Goal: Contribute content: Contribute content

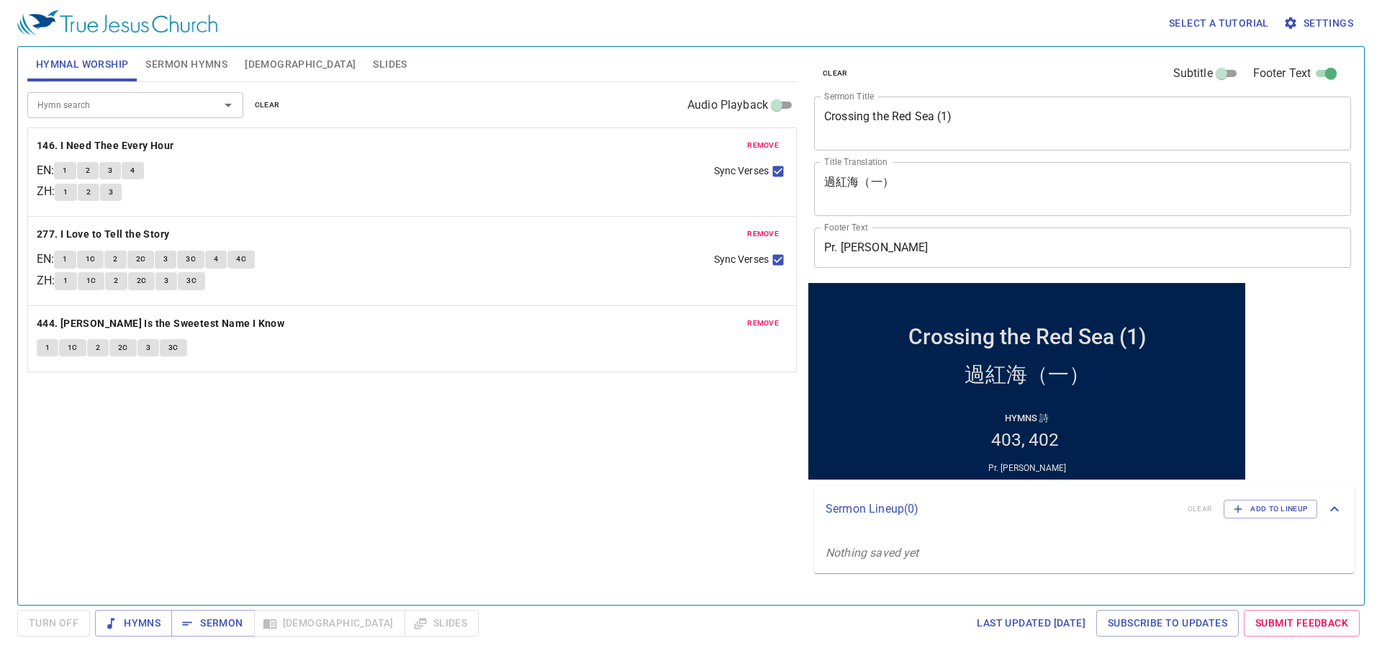
click at [265, 107] on span "clear" at bounding box center [267, 105] width 25 height 13
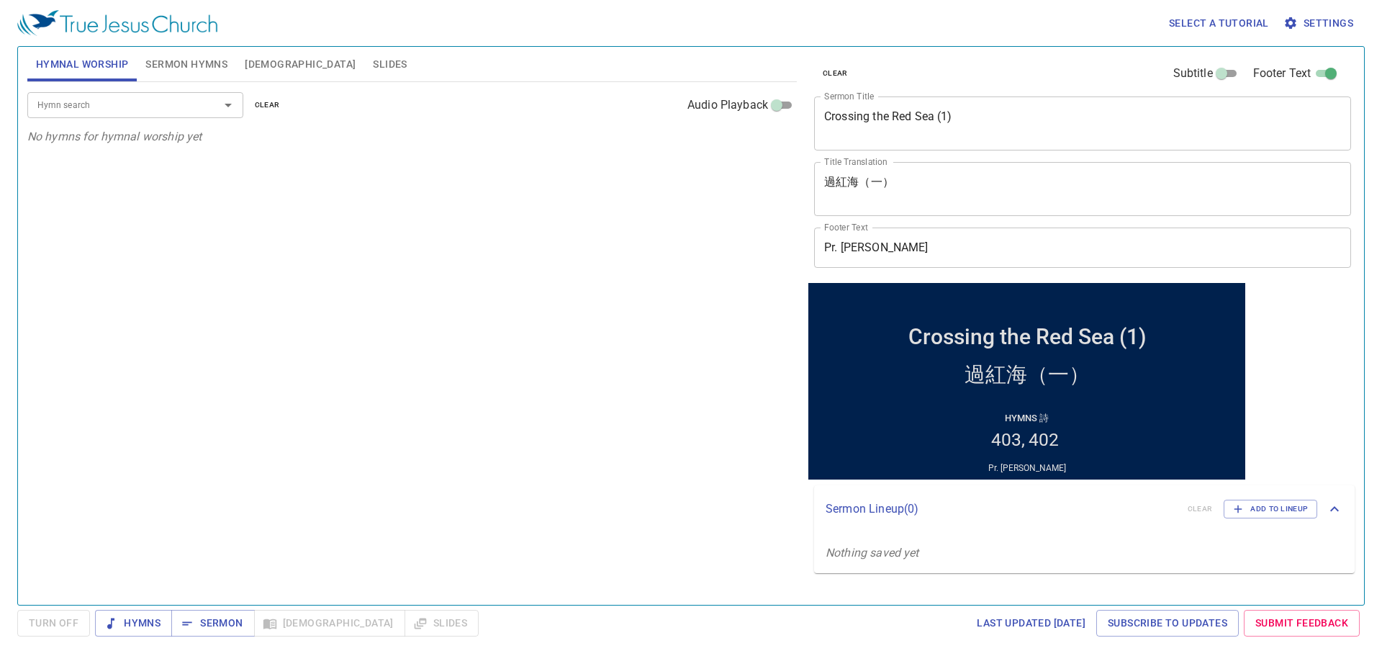
click at [838, 74] on span "clear" at bounding box center [835, 73] width 25 height 13
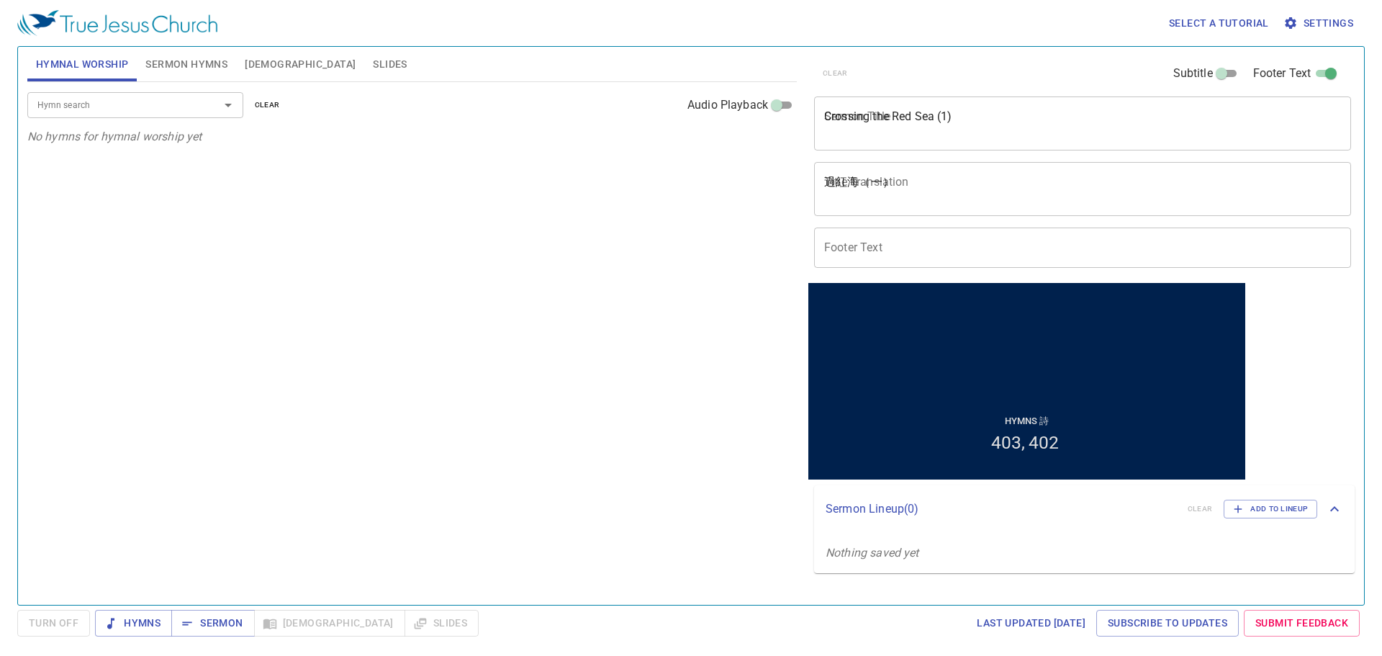
click at [210, 60] on span "Sermon Hymns" at bounding box center [186, 64] width 82 height 18
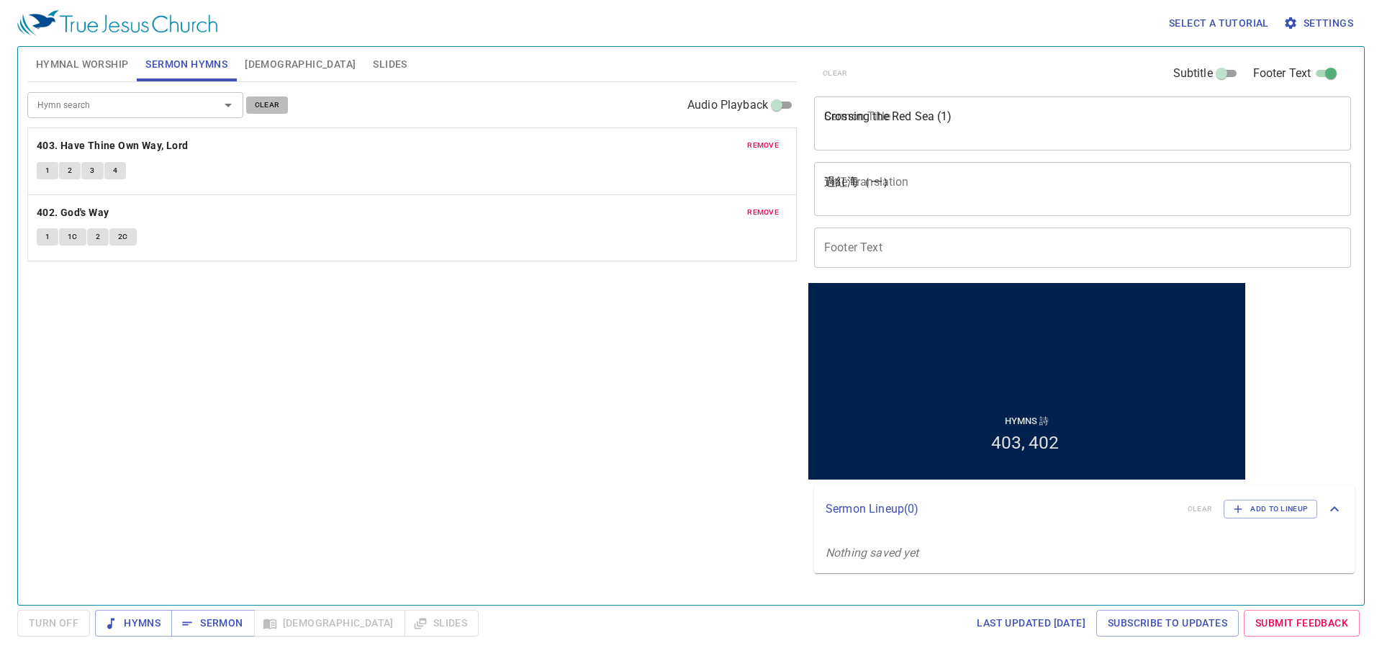
click at [255, 102] on span "clear" at bounding box center [267, 105] width 25 height 13
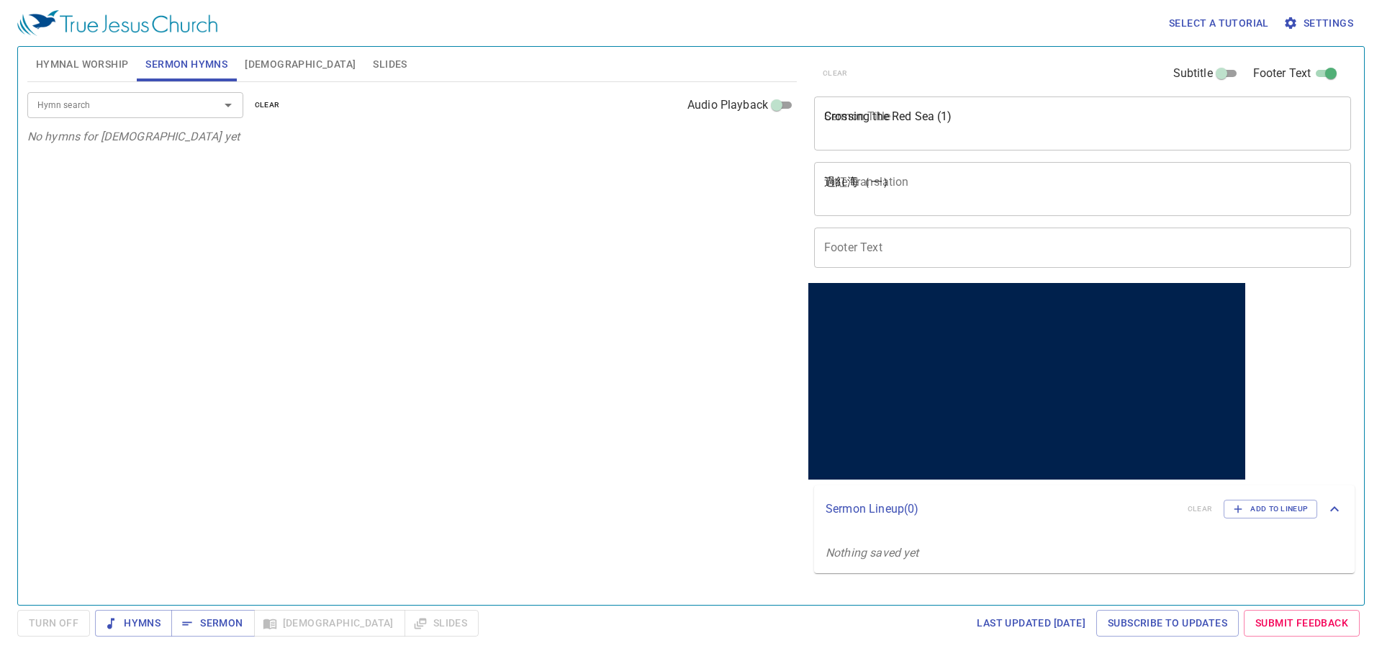
click at [118, 96] on div "Hymn search" at bounding box center [135, 104] width 216 height 25
click at [112, 73] on span "Hymnal Worship" at bounding box center [82, 64] width 93 height 18
click at [191, 66] on span "Sermon Hymns" at bounding box center [186, 64] width 82 height 18
click at [907, 99] on div "Crossing the Red Sea (1) x Sermon Title" at bounding box center [1082, 123] width 537 height 54
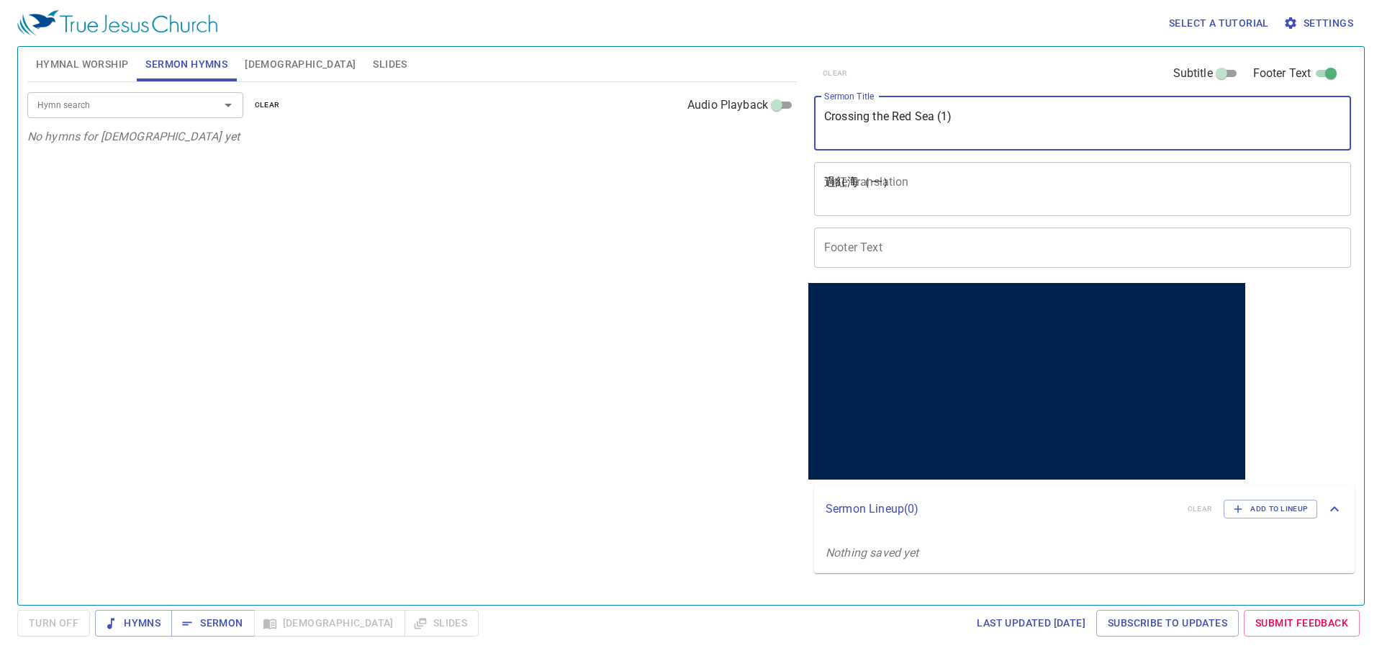
click at [900, 195] on textarea "過紅海（一）" at bounding box center [1082, 188] width 517 height 27
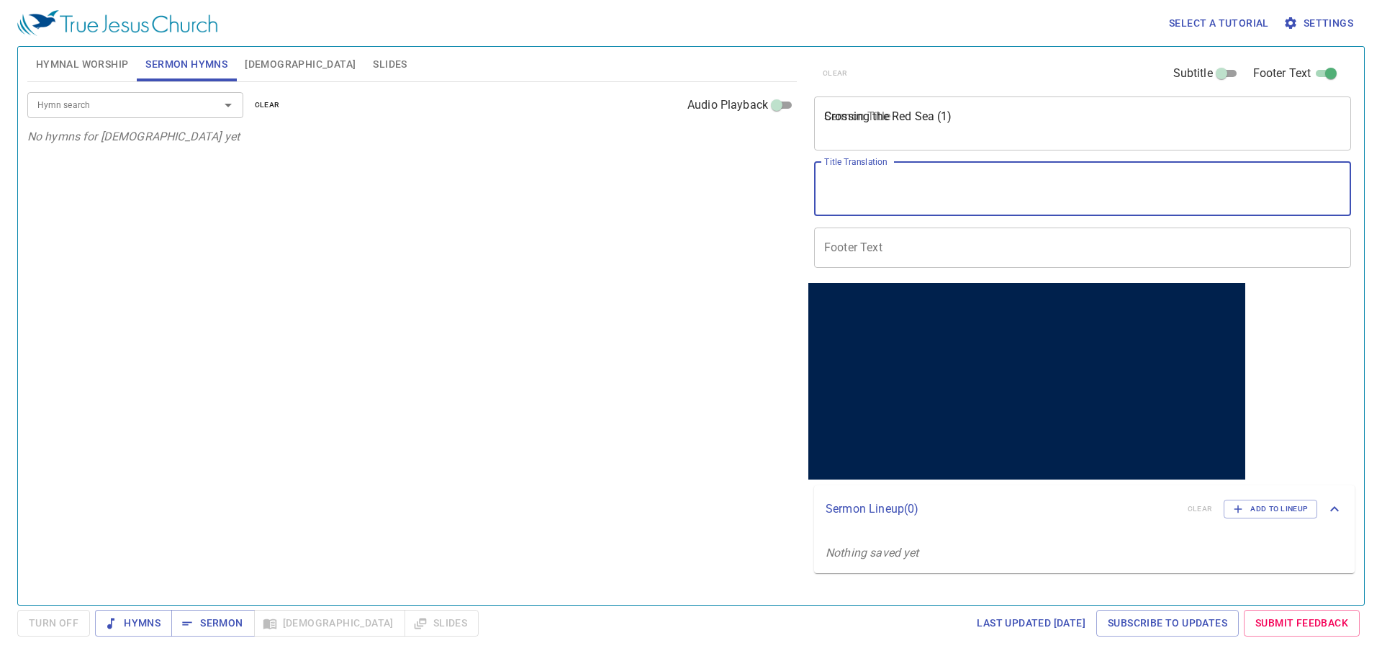
paste textarea "進入窄門"
type textarea "進入窄門"
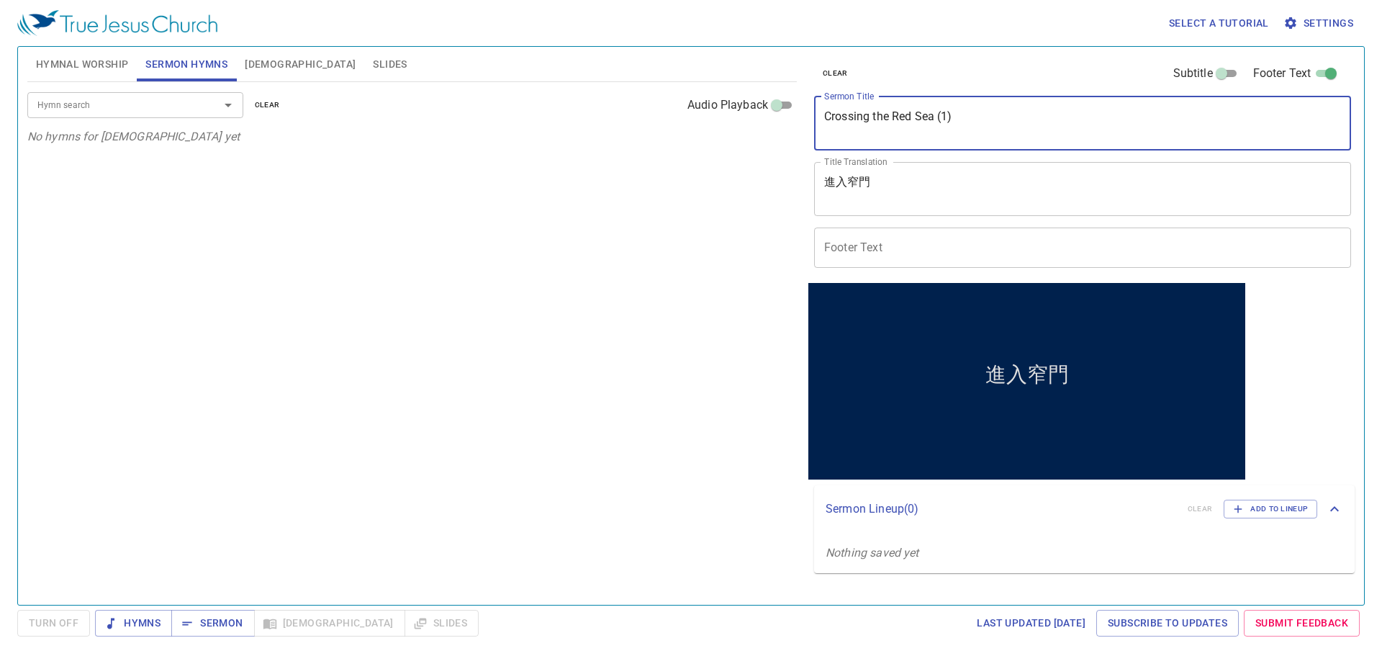
click at [914, 116] on textarea "Crossing the Red Sea (1)" at bounding box center [1082, 122] width 517 height 27
type textarea "Enter By the Narrow Gate"
click at [906, 253] on input "Footer Text" at bounding box center [1082, 247] width 537 height 40
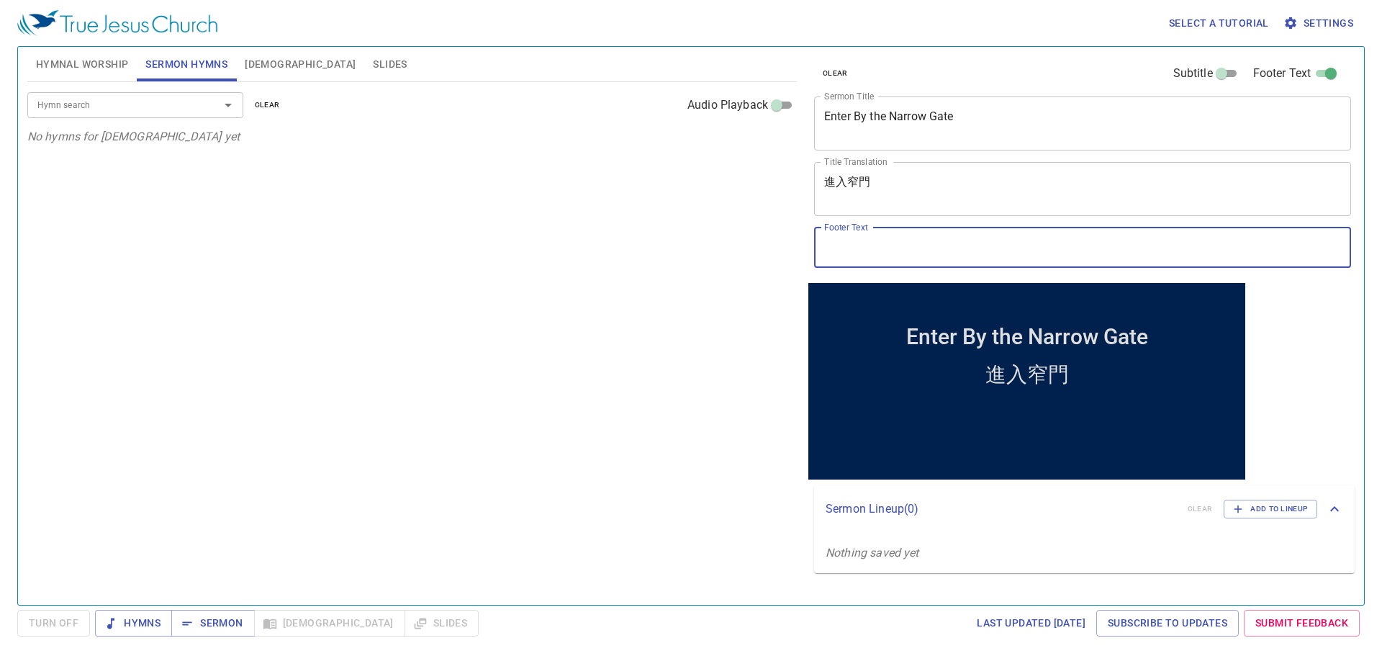
type input "Pr. [PERSON_NAME]"
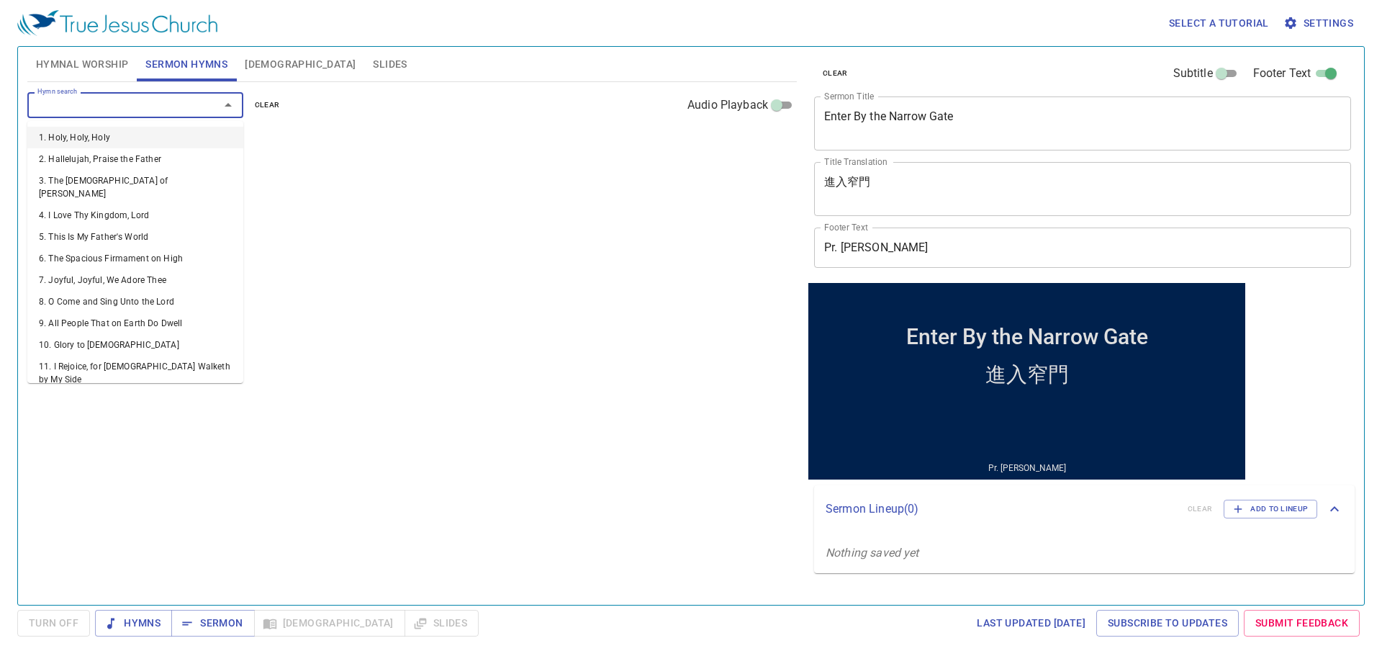
click at [128, 105] on input "Hymn search" at bounding box center [114, 104] width 165 height 17
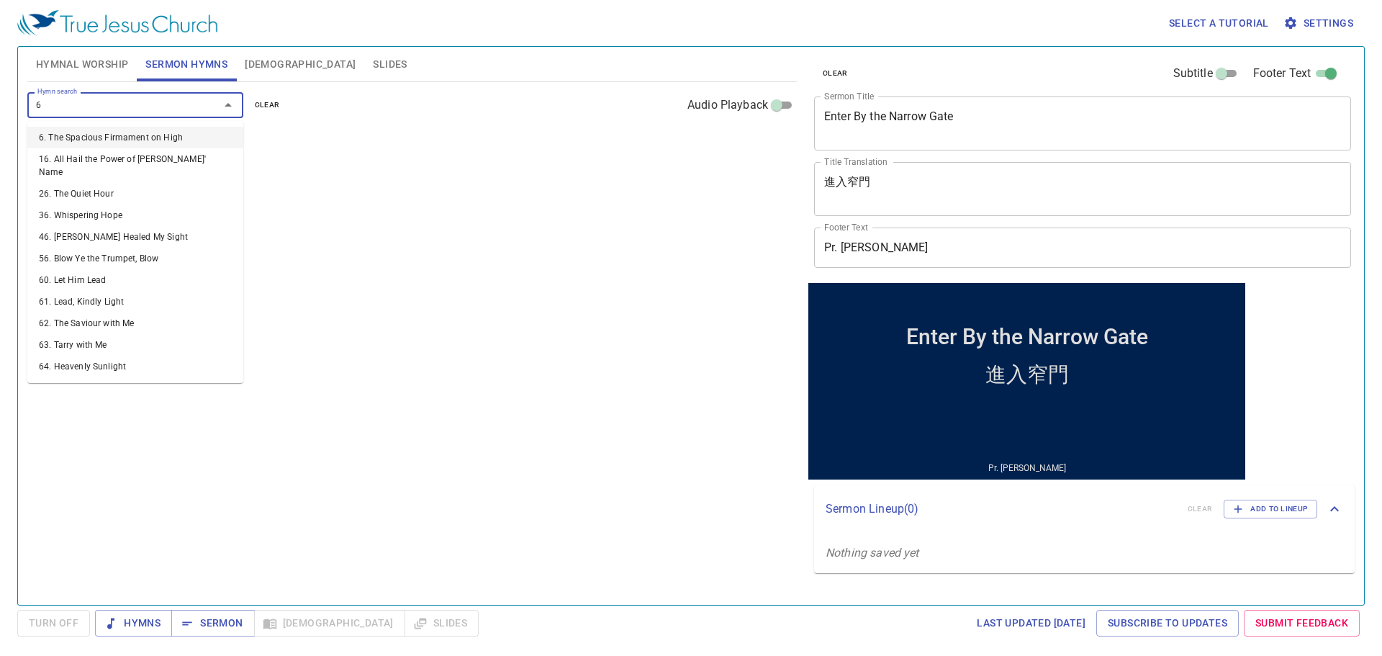
type input "67"
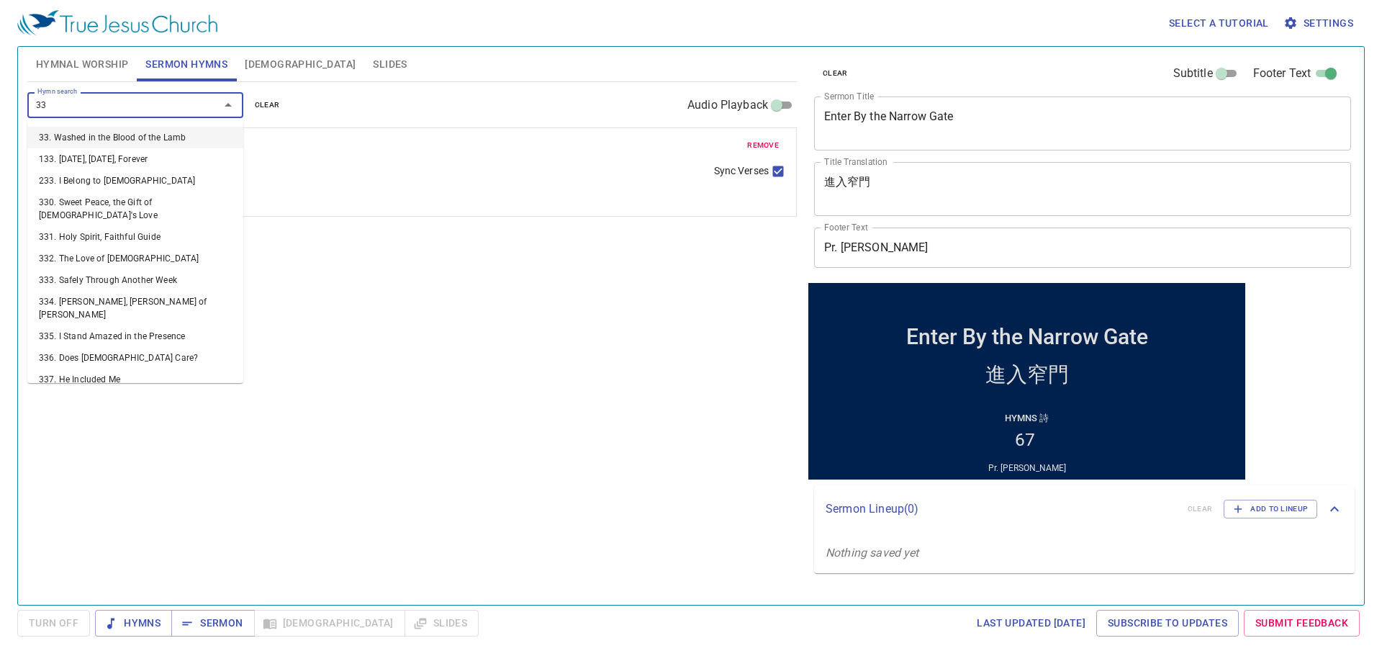
type input "339"
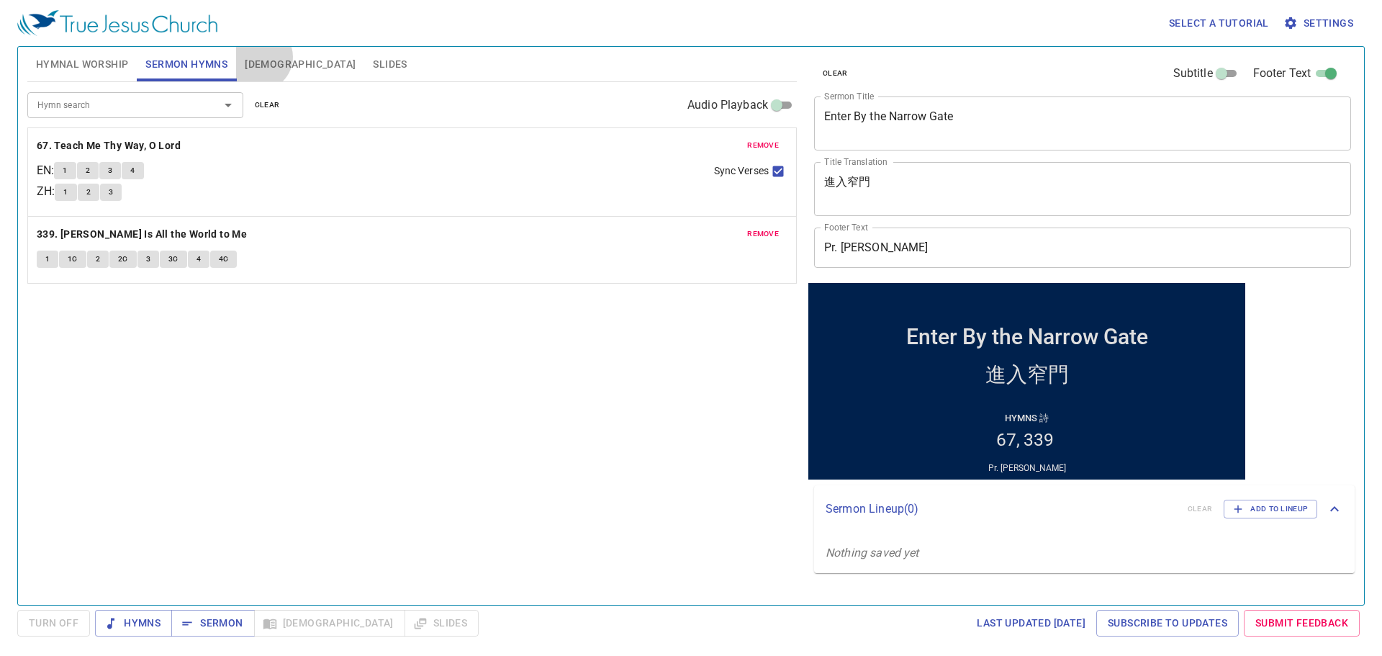
click at [259, 55] on span "[DEMOGRAPHIC_DATA]" at bounding box center [300, 64] width 111 height 18
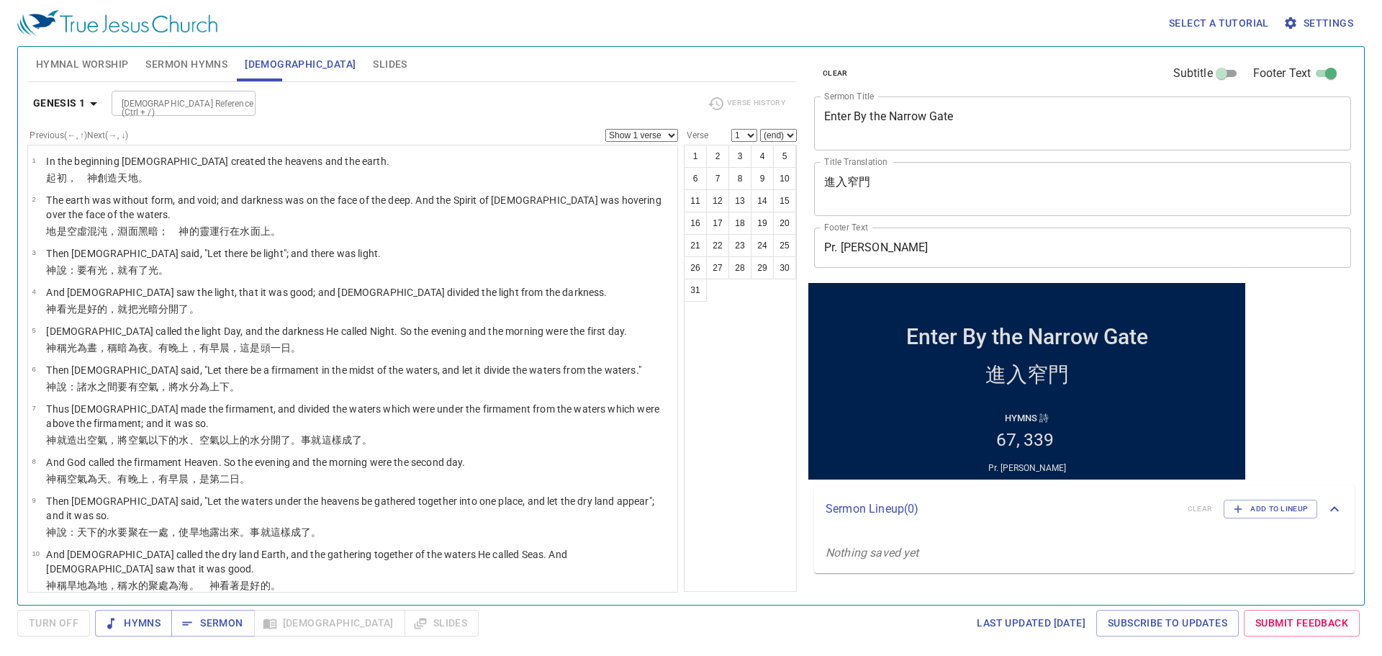
click at [152, 101] on input "[DEMOGRAPHIC_DATA] Reference (Ctrl + /)" at bounding box center [172, 103] width 112 height 17
type input "jn 10 13"
select select "13"
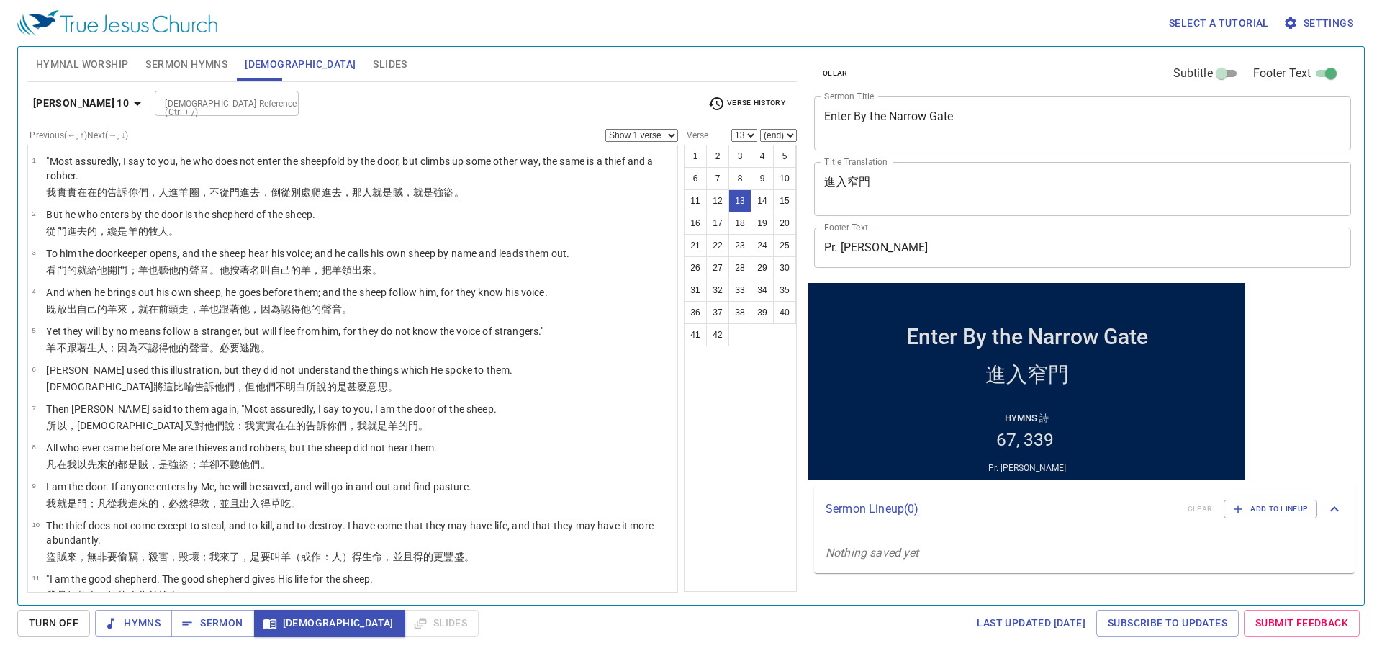
scroll to position [312, 0]
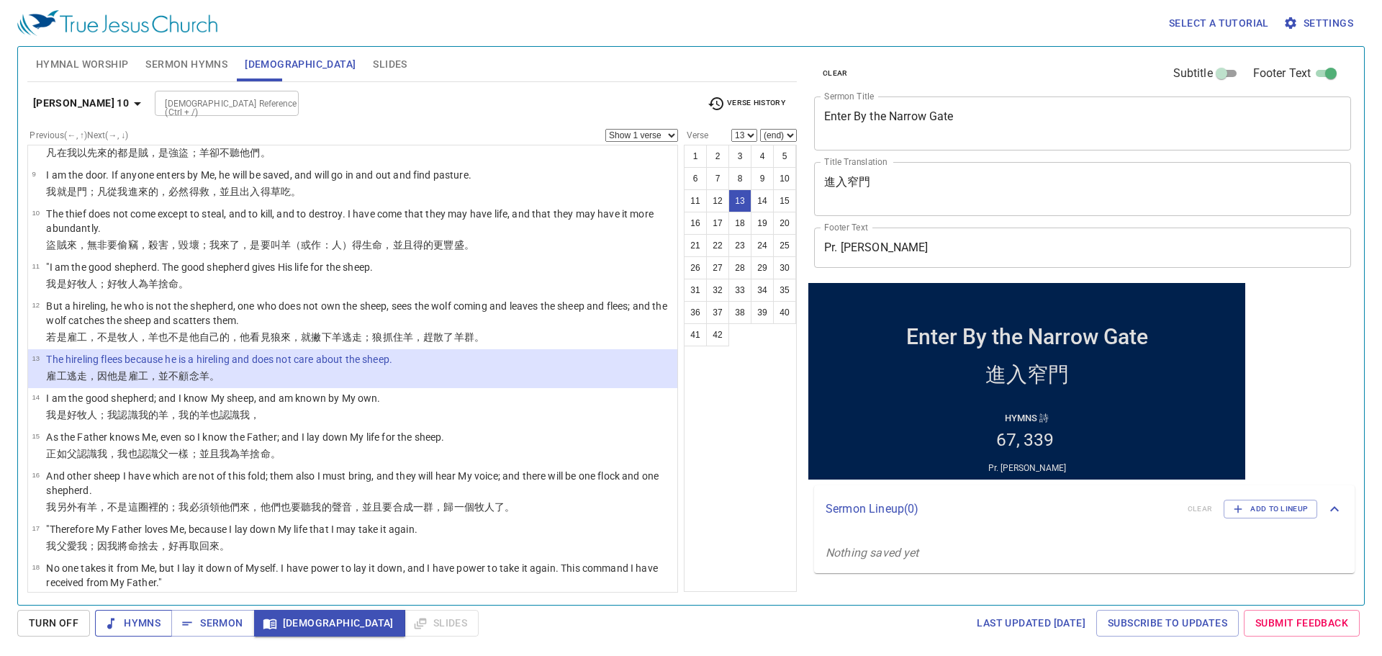
click at [114, 613] on button "Hymns" at bounding box center [133, 623] width 77 height 27
click at [163, 49] on button "Sermon Hymns" at bounding box center [186, 64] width 99 height 35
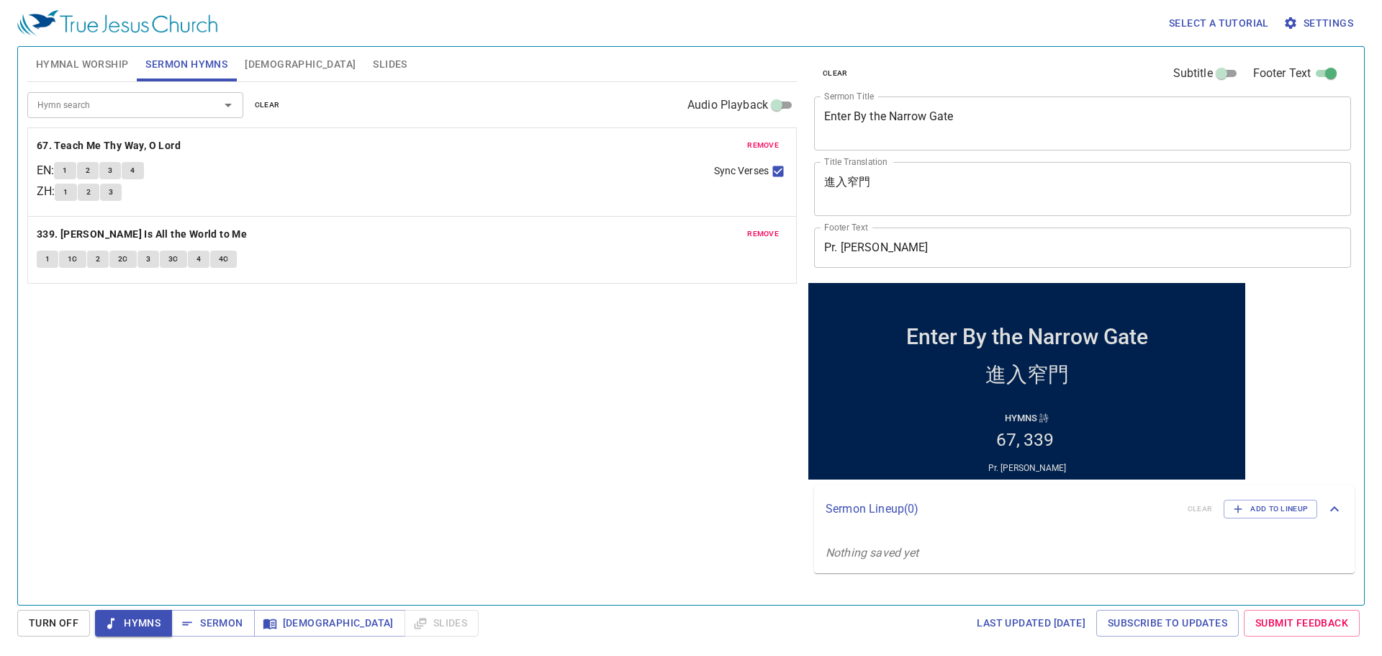
click at [178, 63] on span "Sermon Hymns" at bounding box center [186, 64] width 82 height 18
click at [108, 60] on span "Hymnal Worship" at bounding box center [82, 64] width 93 height 18
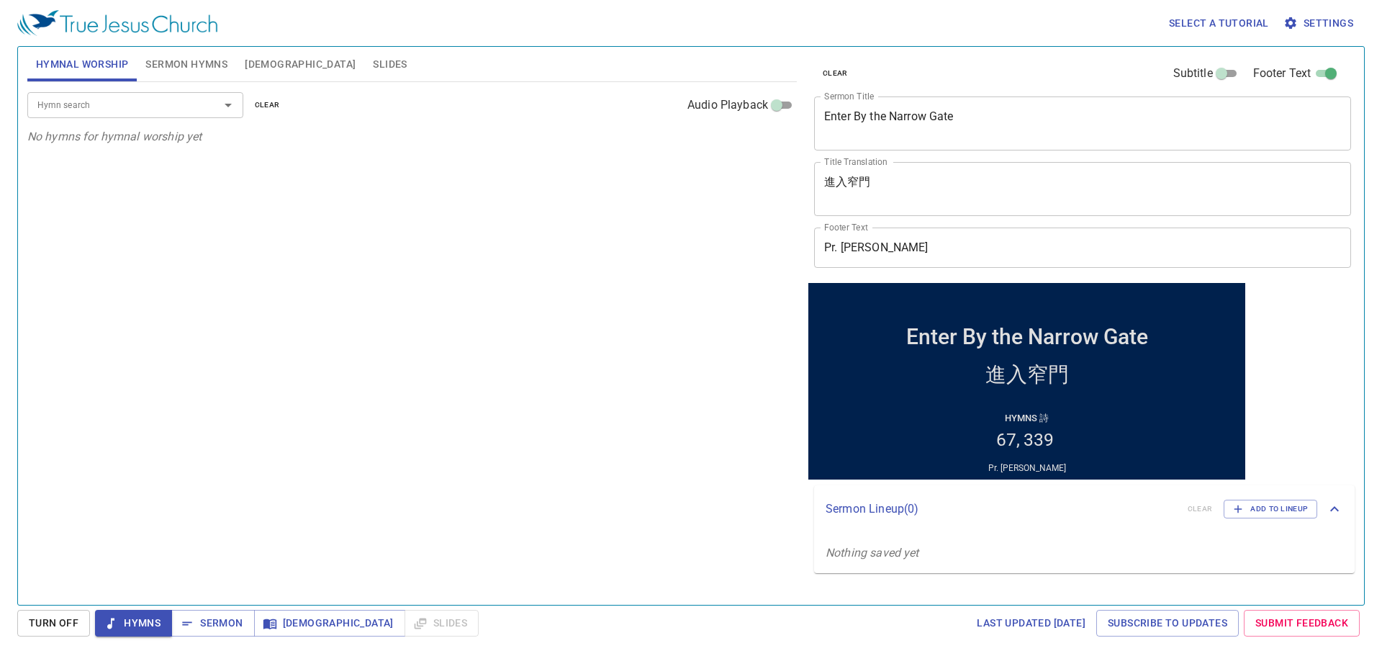
click at [65, 127] on div "Hymn search Hymn search clear Audio Playback" at bounding box center [412, 105] width 770 height 46
click at [86, 116] on div "Hymn search" at bounding box center [135, 104] width 216 height 25
click at [96, 112] on input "Hymn search" at bounding box center [114, 104] width 165 height 17
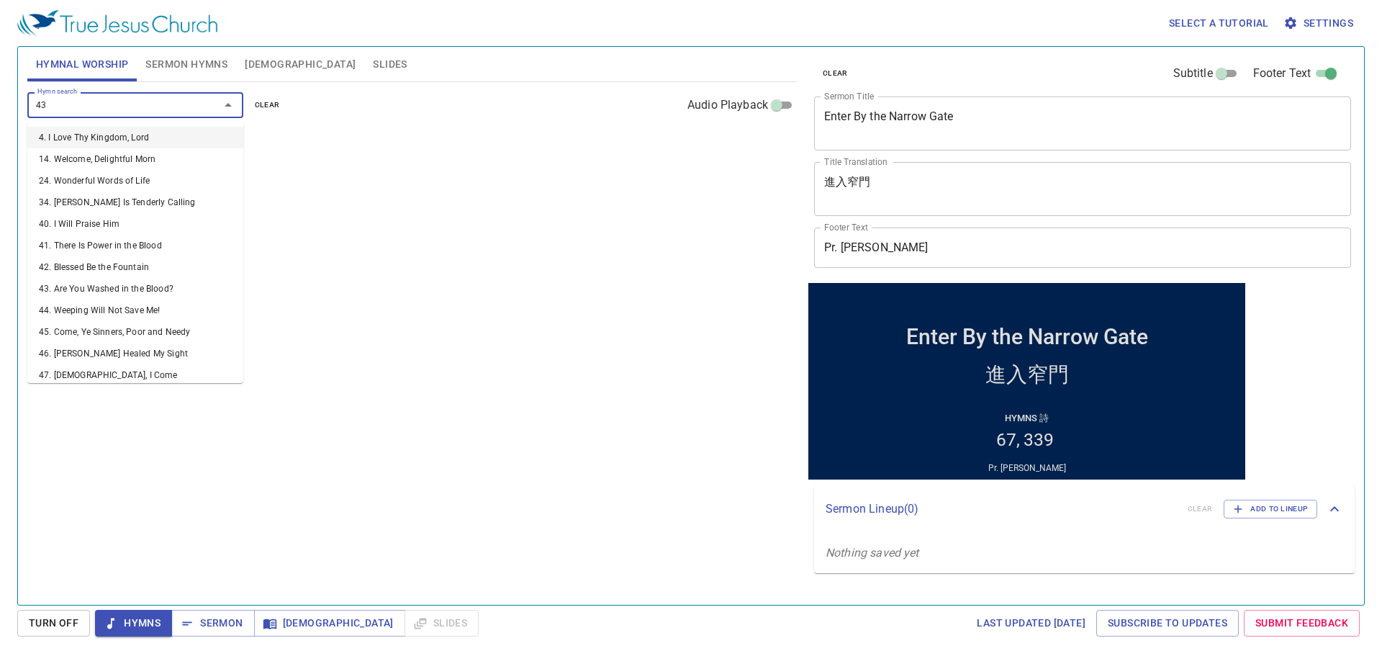
type input "438"
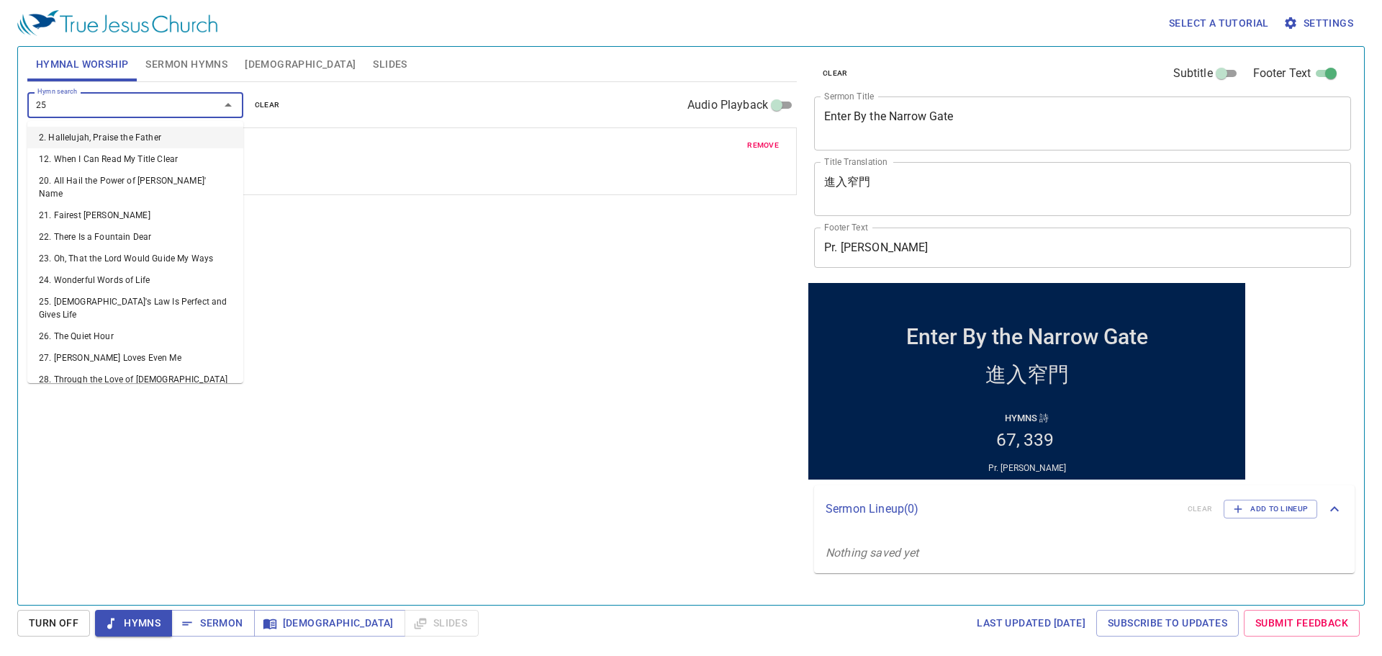
type input "252"
type input "253"
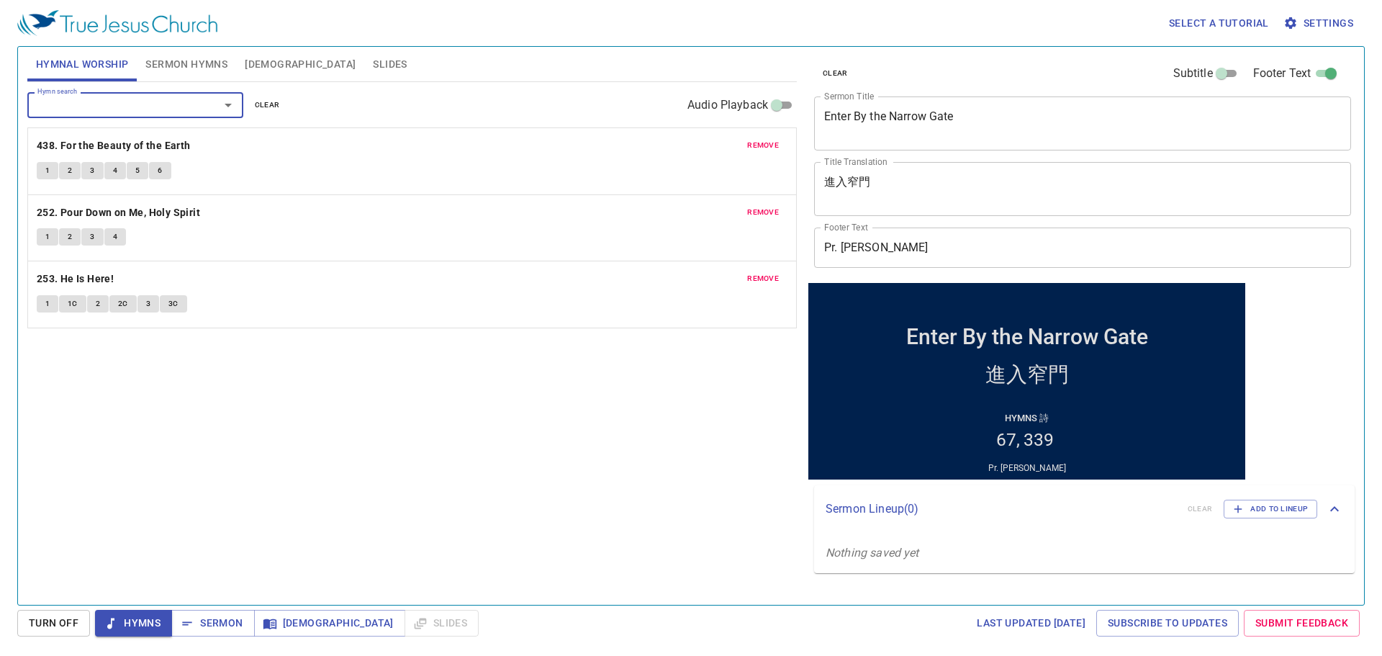
click at [666, 395] on div "Hymn search Hymn search clear Audio Playback remove 438. For the Beauty of the …" at bounding box center [412, 337] width 770 height 510
click at [142, 621] on span "Hymns" at bounding box center [134, 623] width 54 height 18
click at [158, 58] on span "Sermon Hymns" at bounding box center [186, 64] width 82 height 18
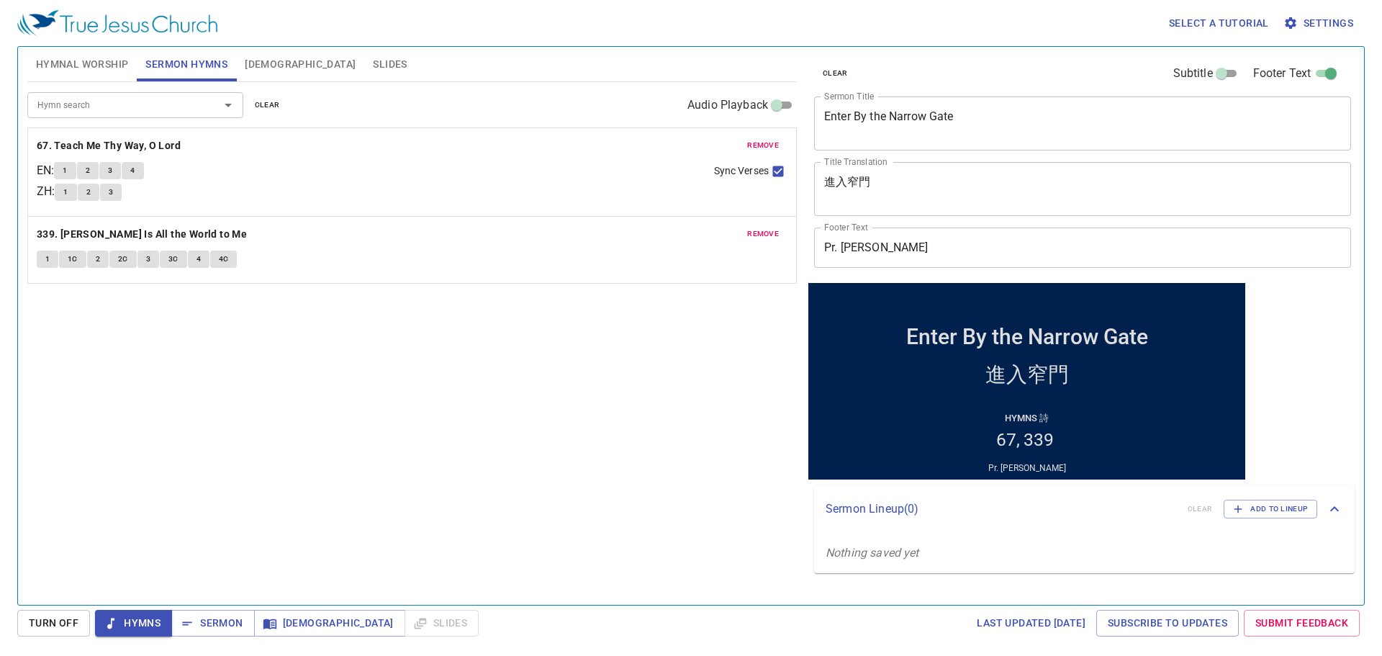
click at [112, 59] on span "Hymnal Worship" at bounding box center [82, 64] width 93 height 18
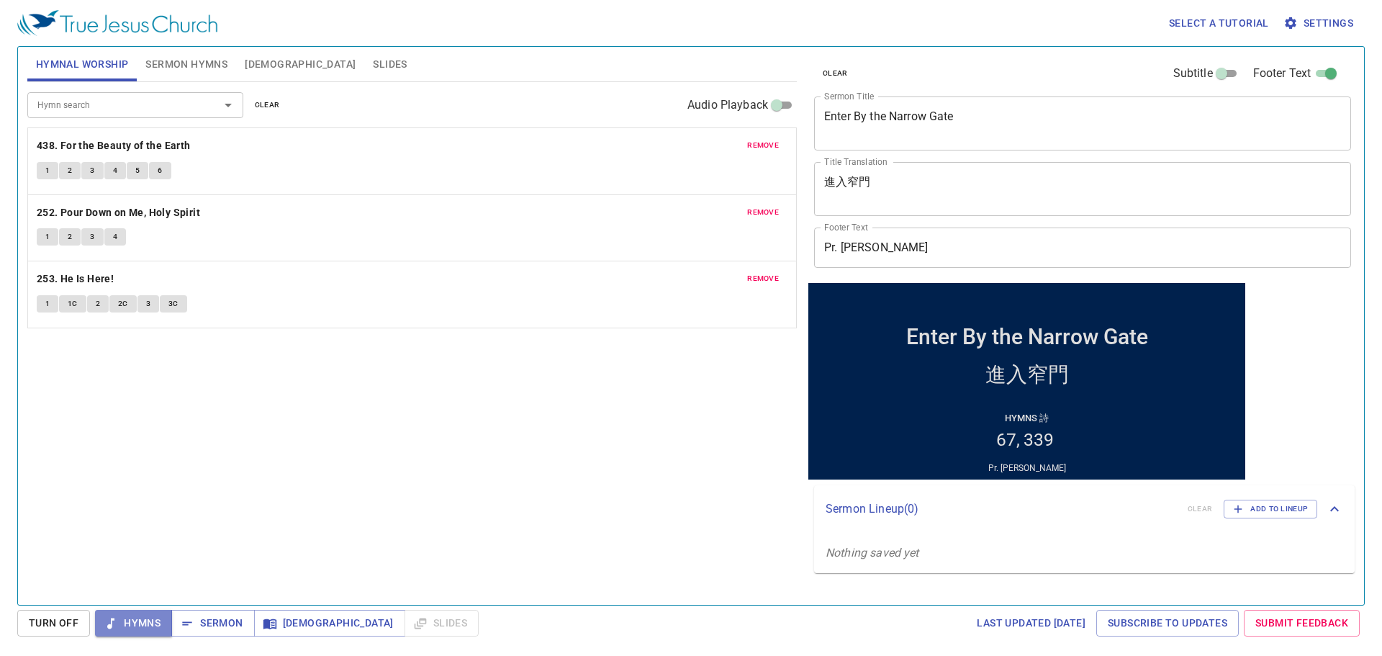
click at [153, 622] on span "Hymns" at bounding box center [134, 623] width 54 height 18
click at [171, 145] on b "438. For the Beauty of the Earth" at bounding box center [114, 146] width 154 height 18
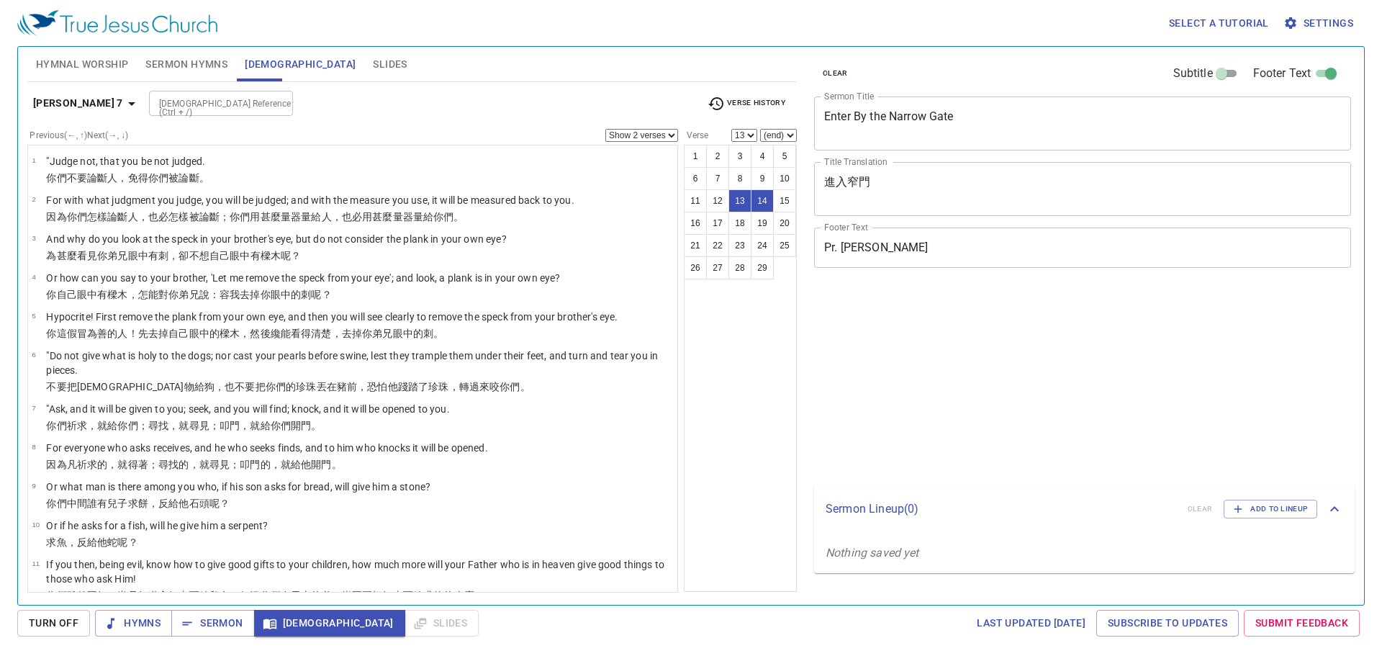
select select "2"
select select "13"
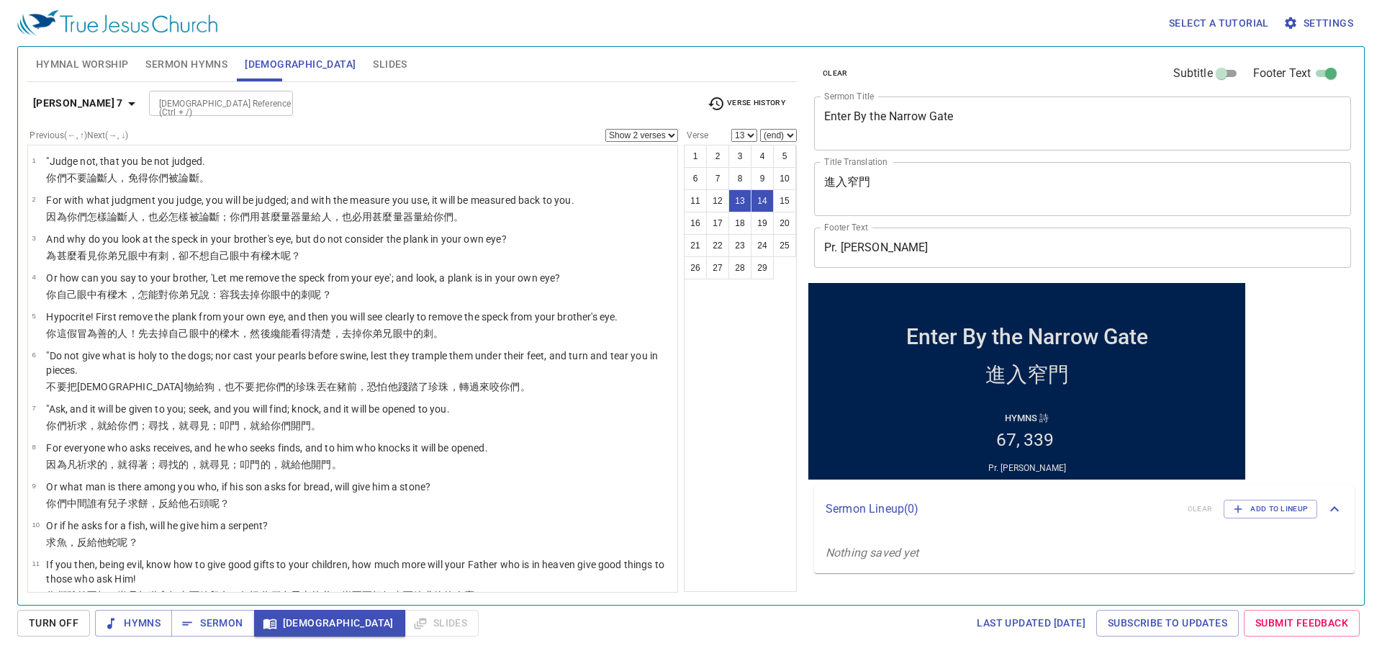
scroll to position [297, 0]
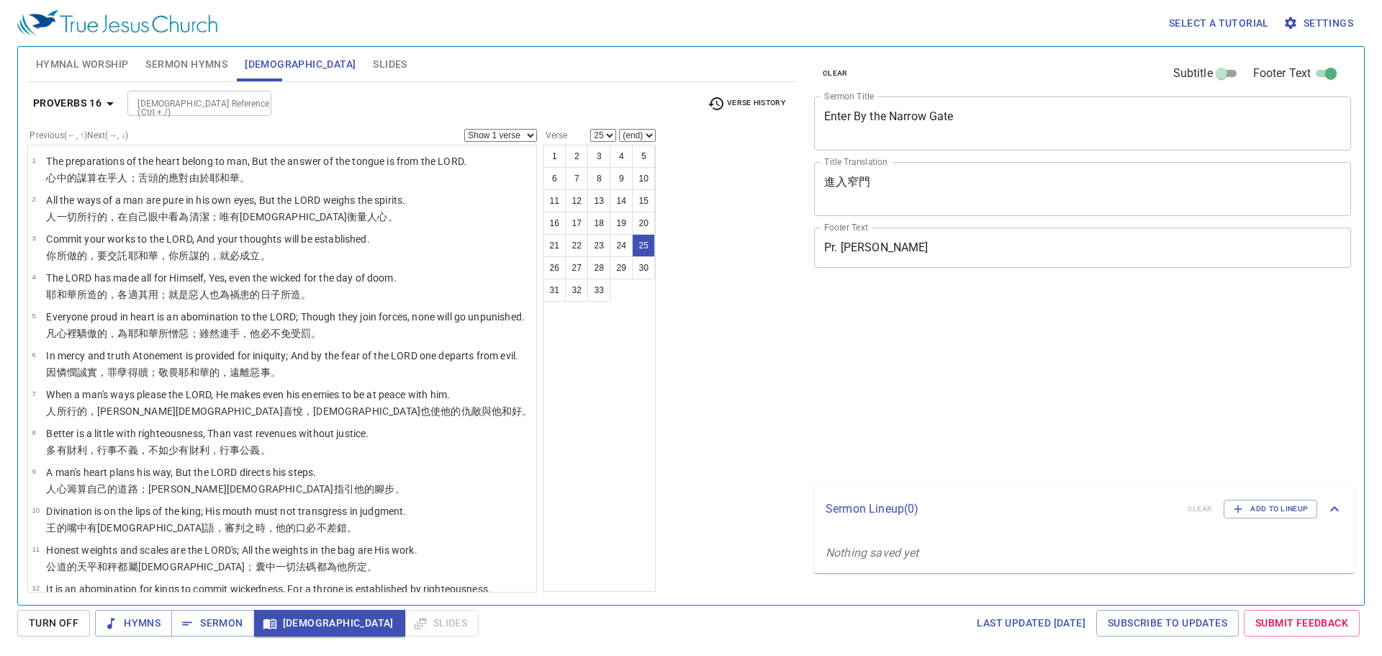
select select "25"
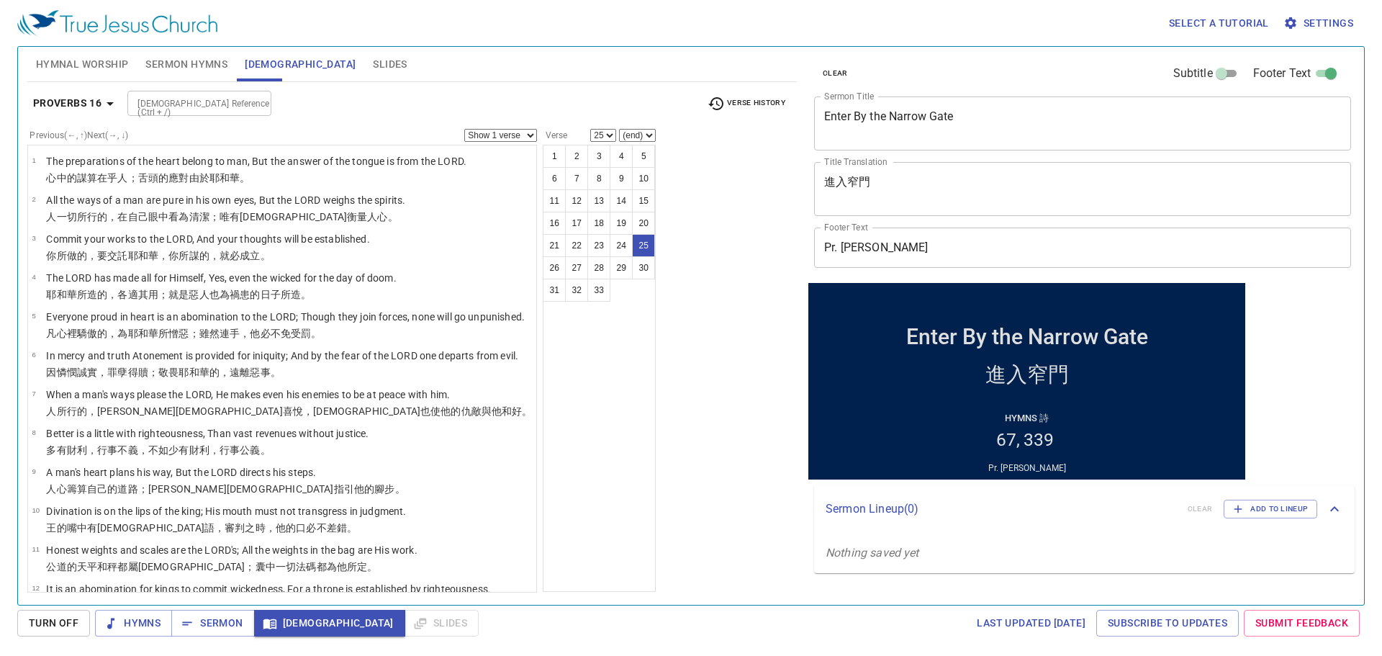
scroll to position [735, 0]
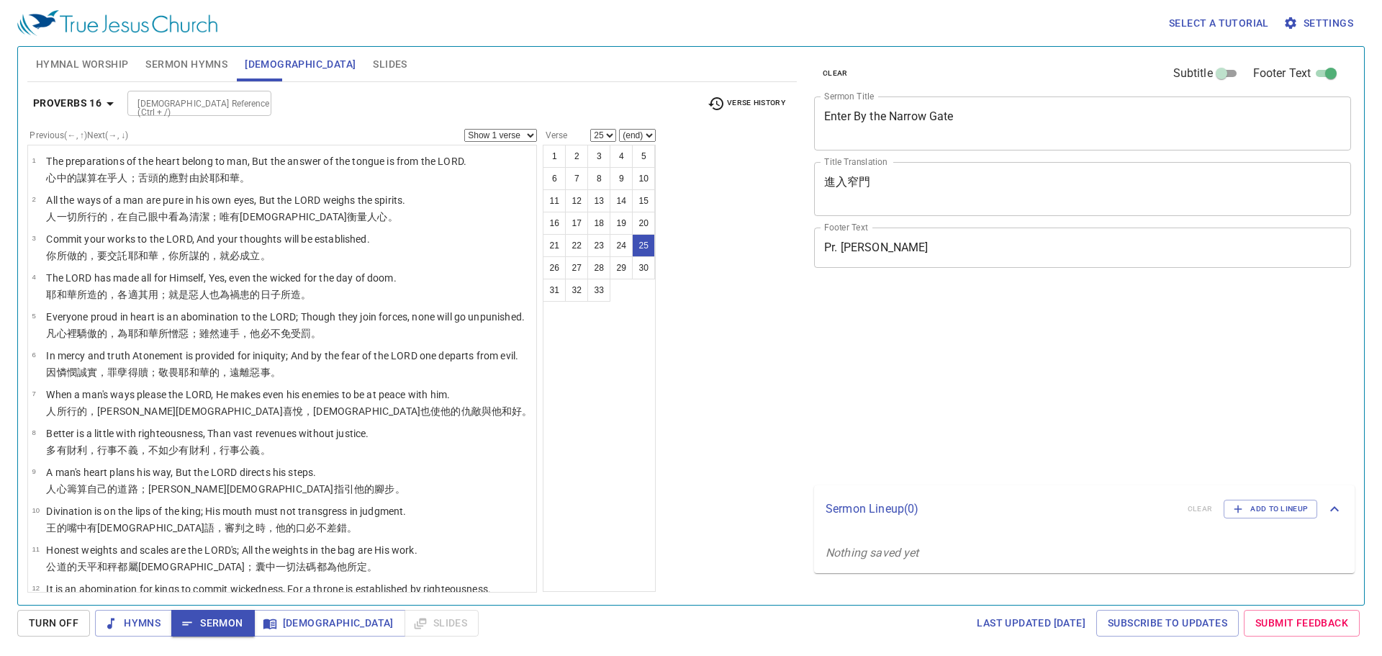
select select "25"
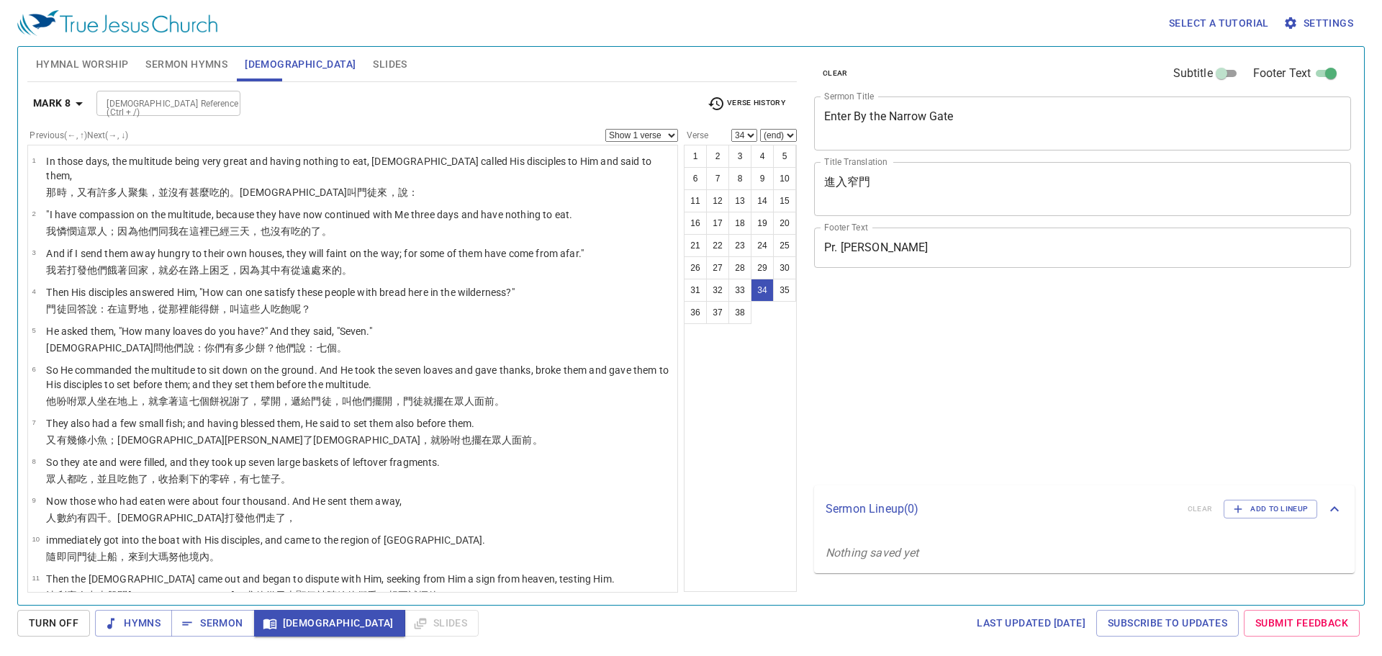
select select "34"
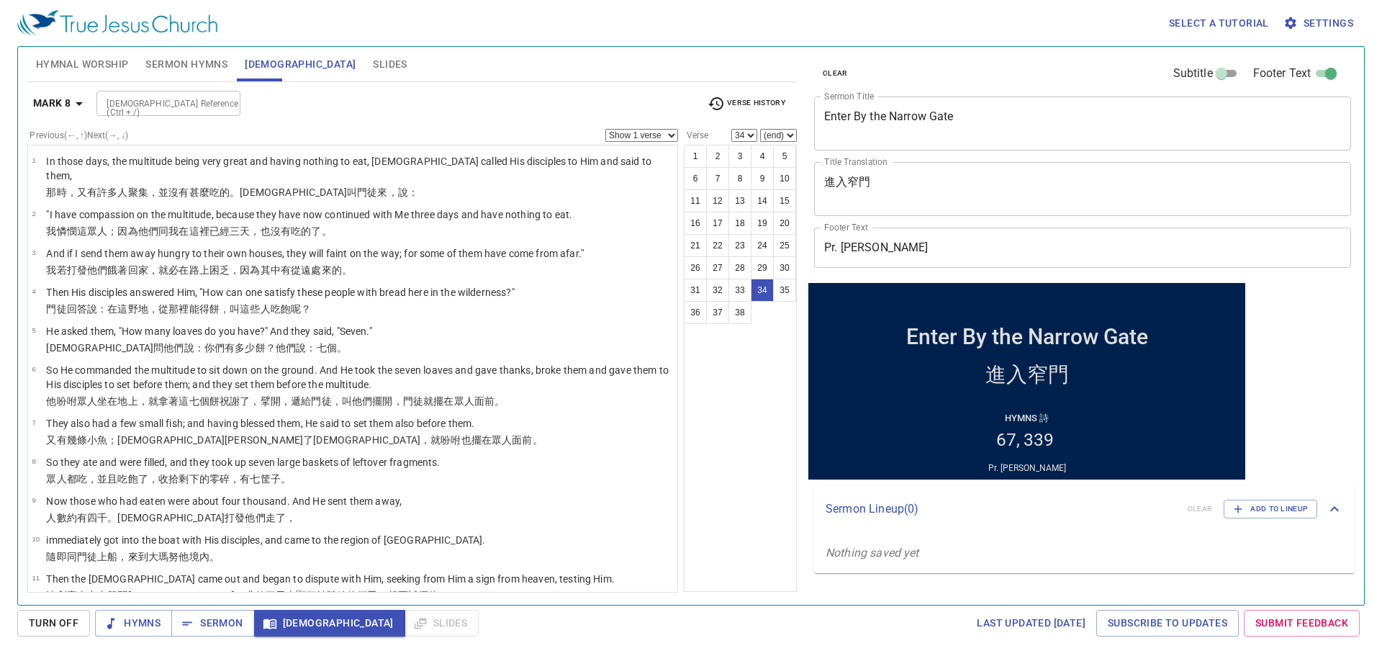
click at [208, 107] on input "[DEMOGRAPHIC_DATA] Reference (Ctrl + /)" at bounding box center [157, 103] width 112 height 17
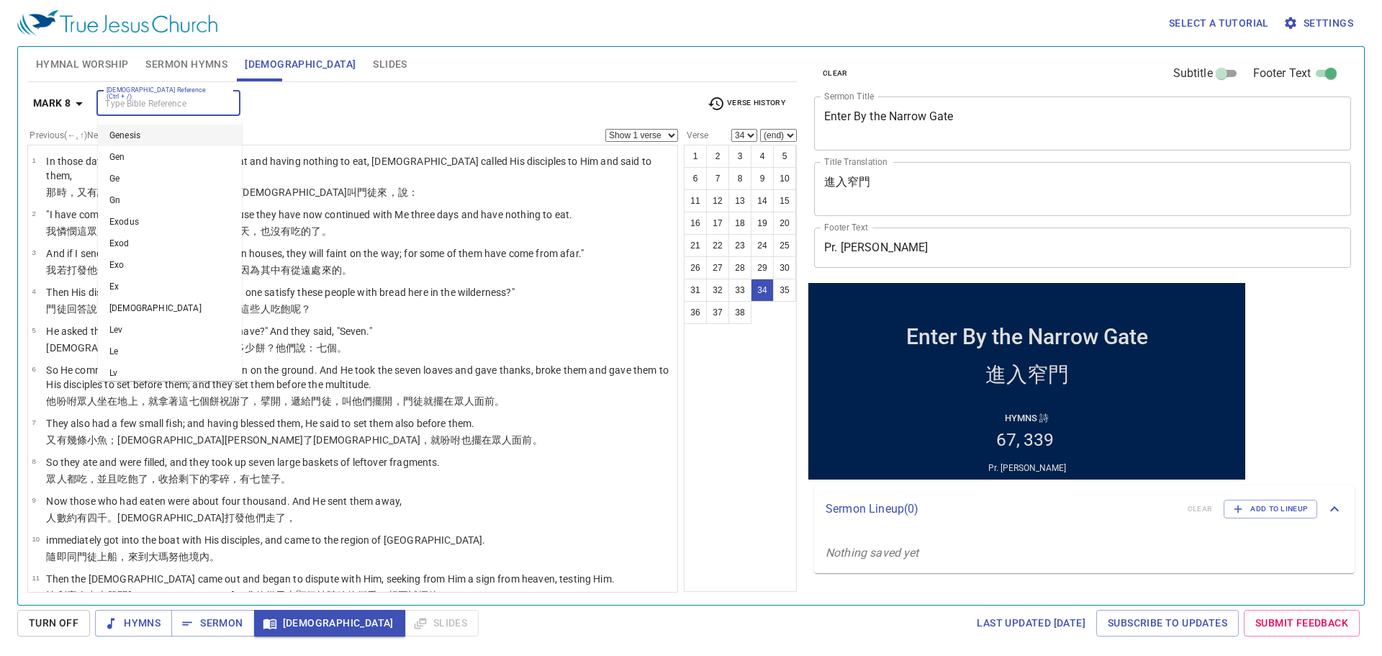
click at [207, 91] on div "[DEMOGRAPHIC_DATA] Reference (Ctrl + /)" at bounding box center [168, 103] width 144 height 25
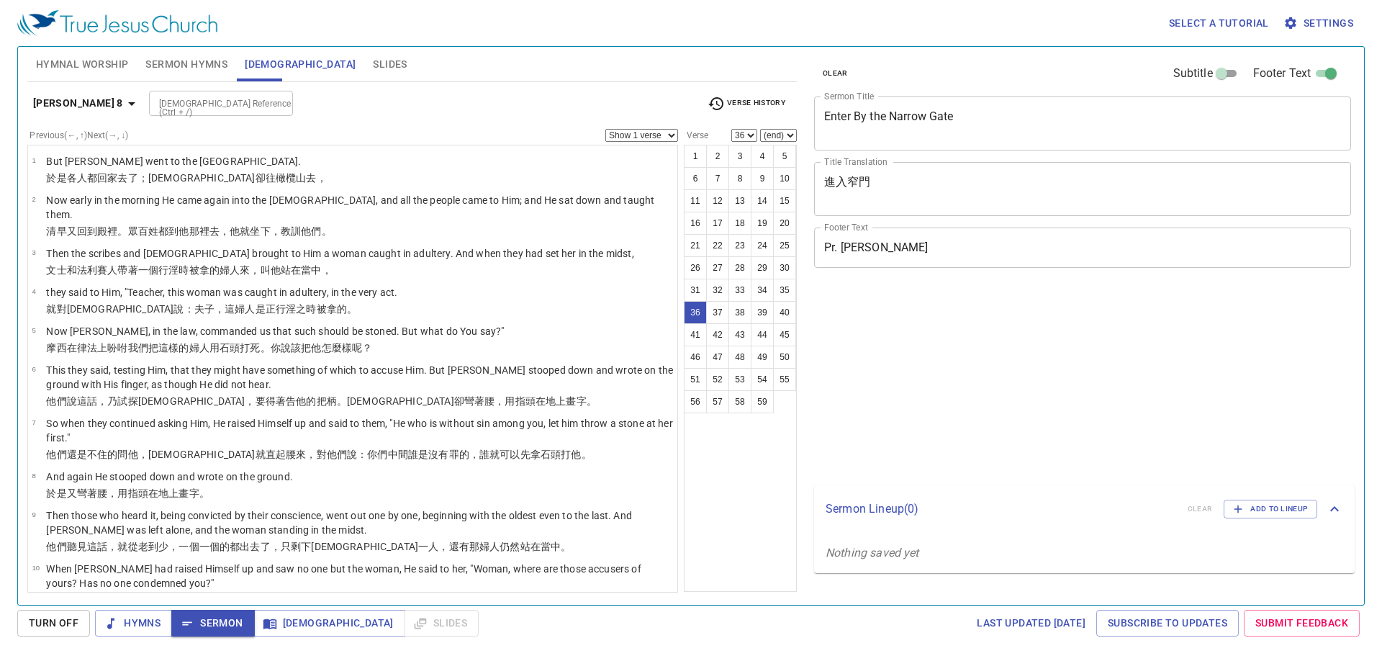
select select "36"
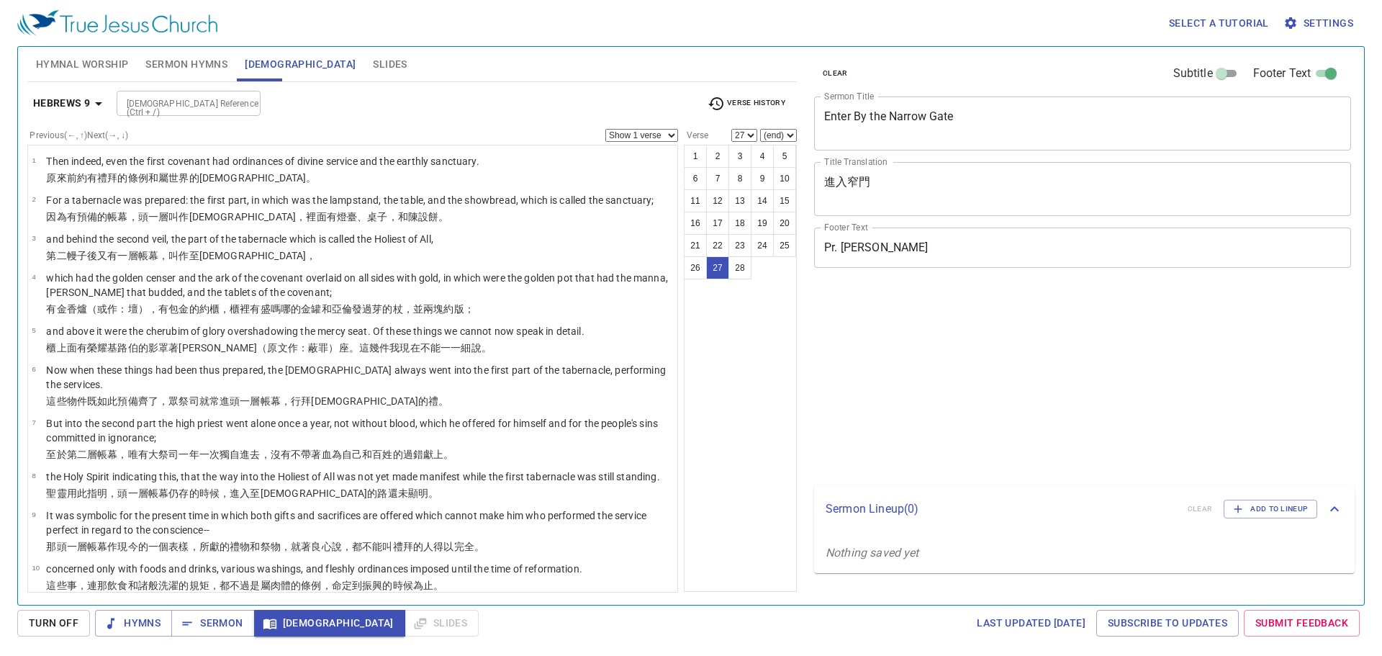
select select "27"
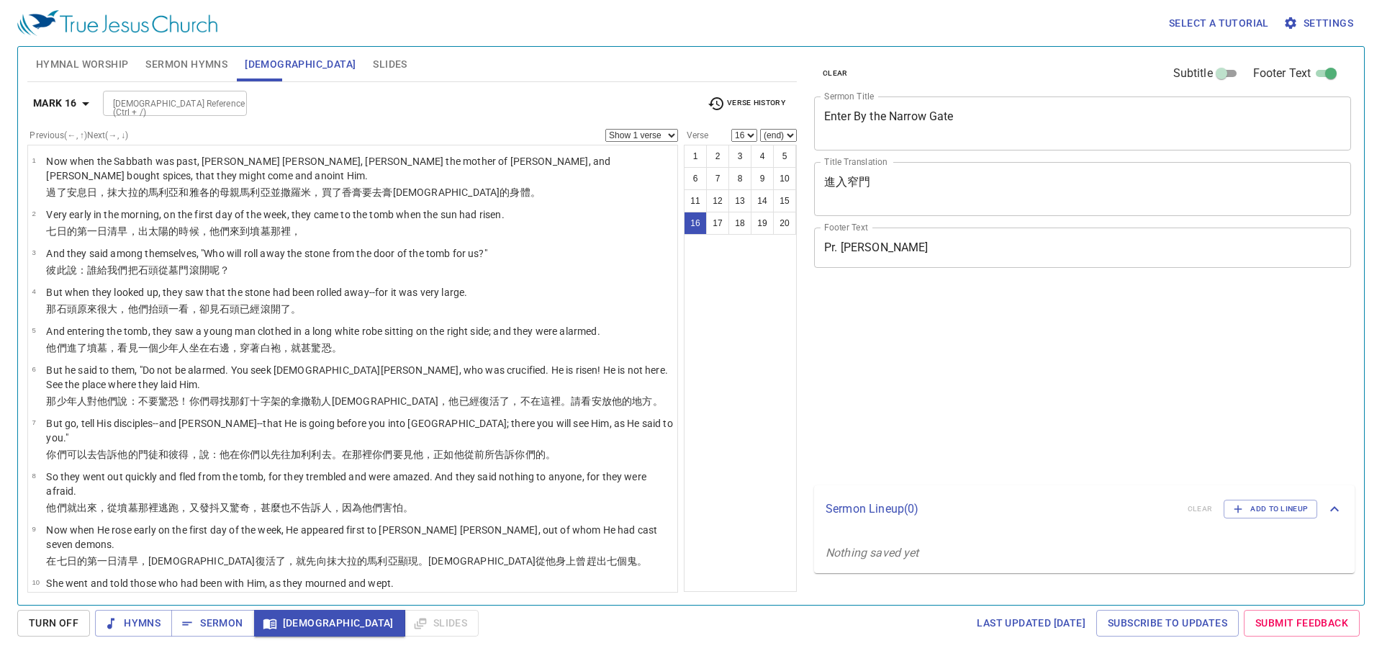
select select "16"
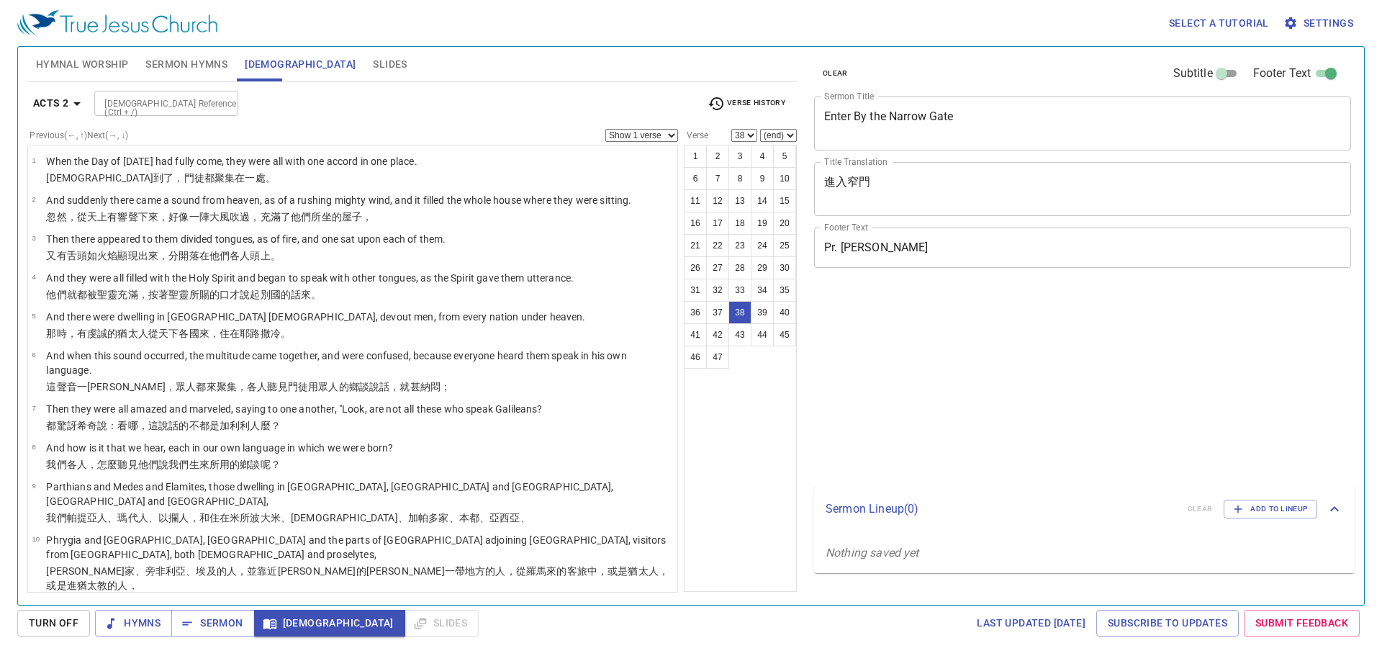
select select "38"
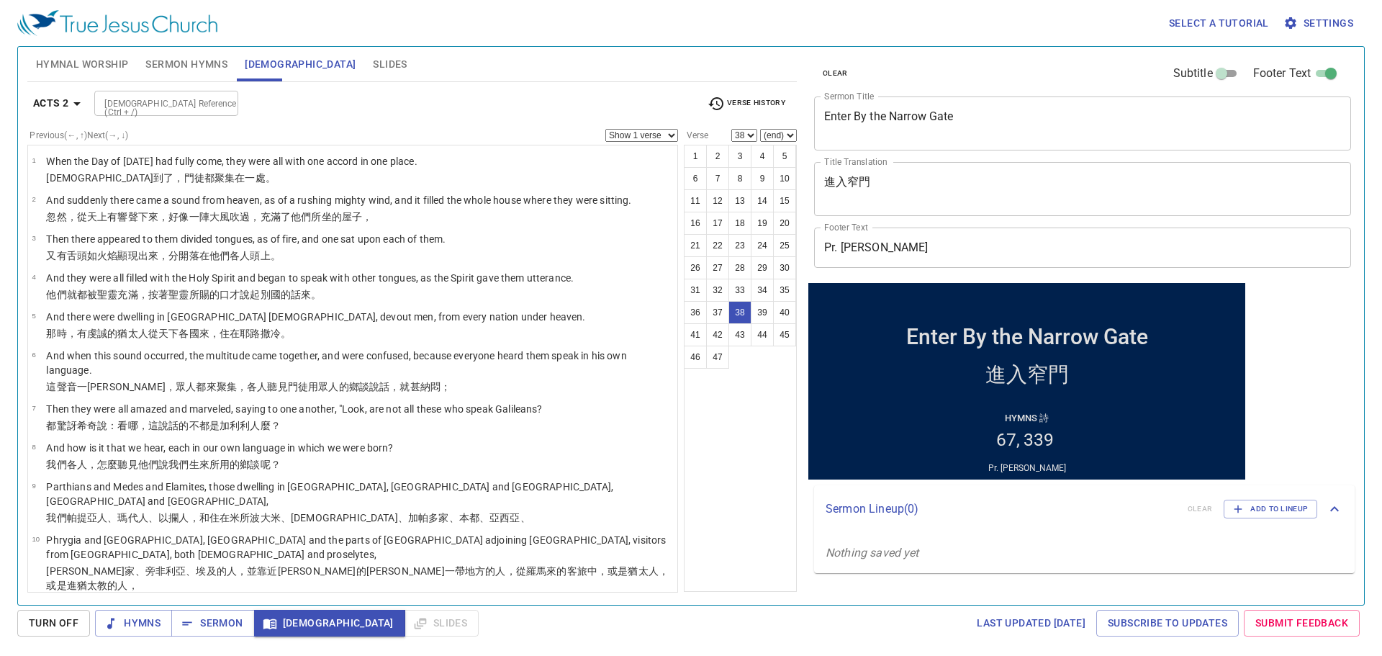
scroll to position [1381, 0]
